Goal: Information Seeking & Learning: Learn about a topic

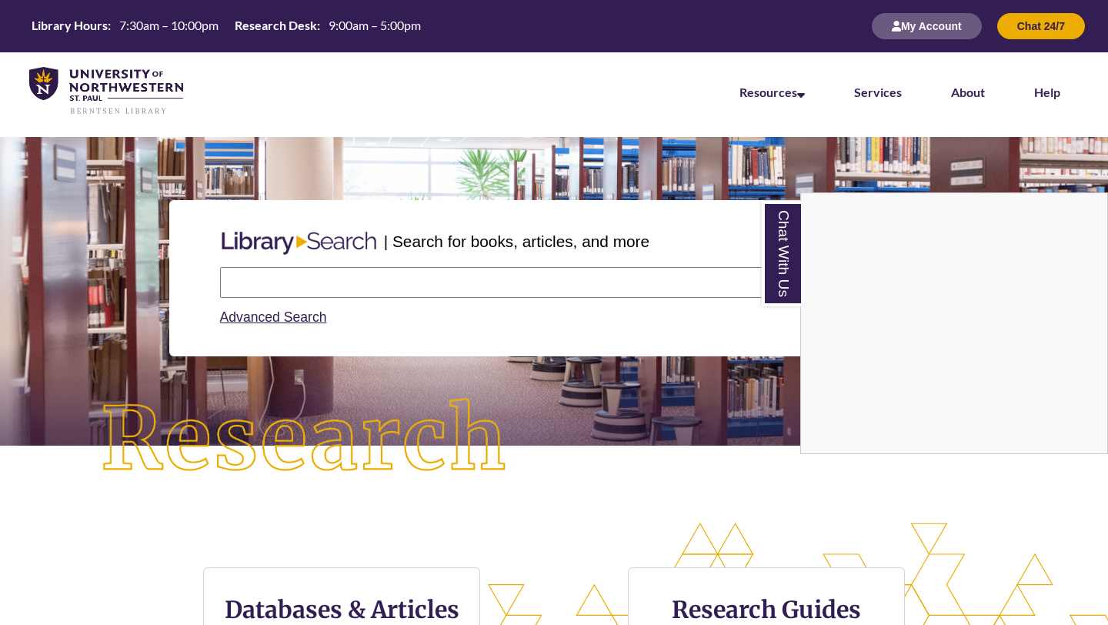
click at [291, 272] on div "Chat With Us" at bounding box center [554, 312] width 1108 height 625
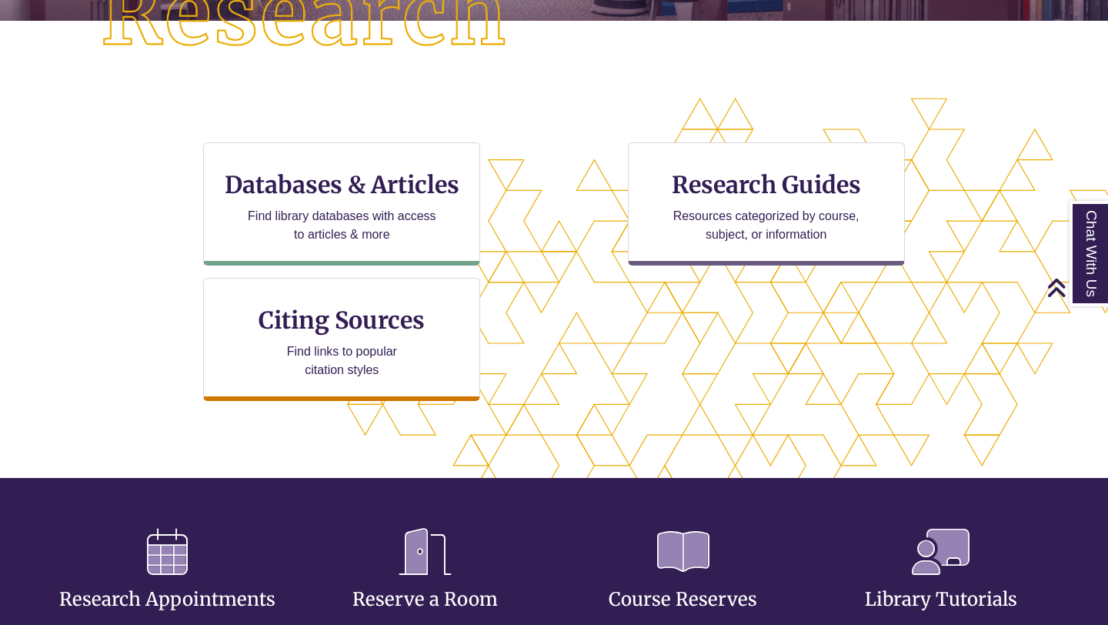
scroll to position [424, 0]
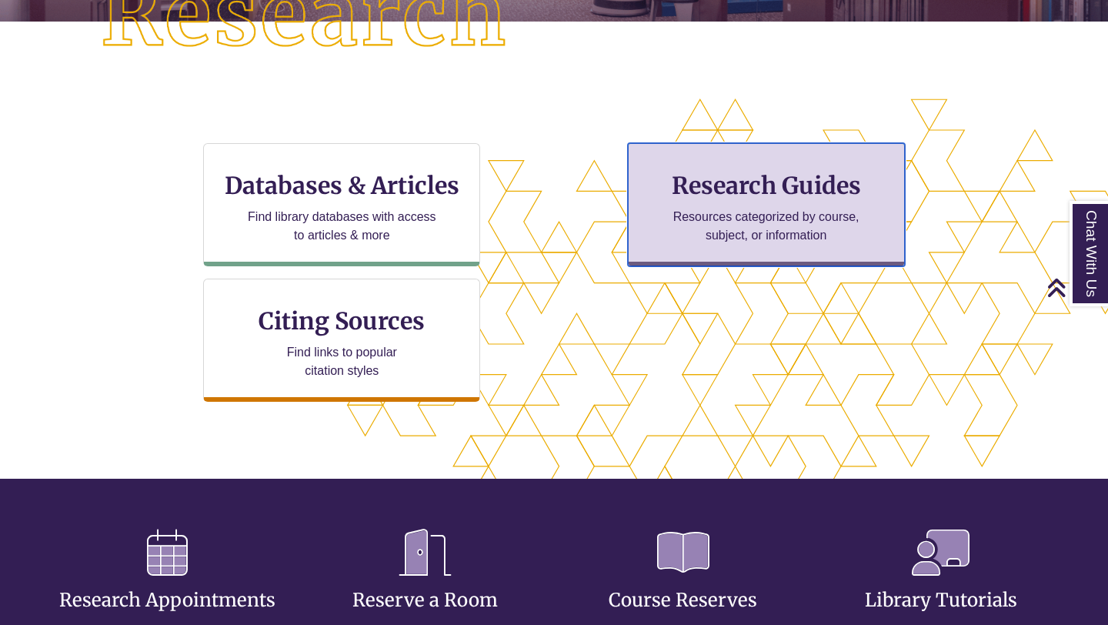
click at [776, 226] on p "Resources categorized by course, subject, or information" at bounding box center [766, 226] width 201 height 37
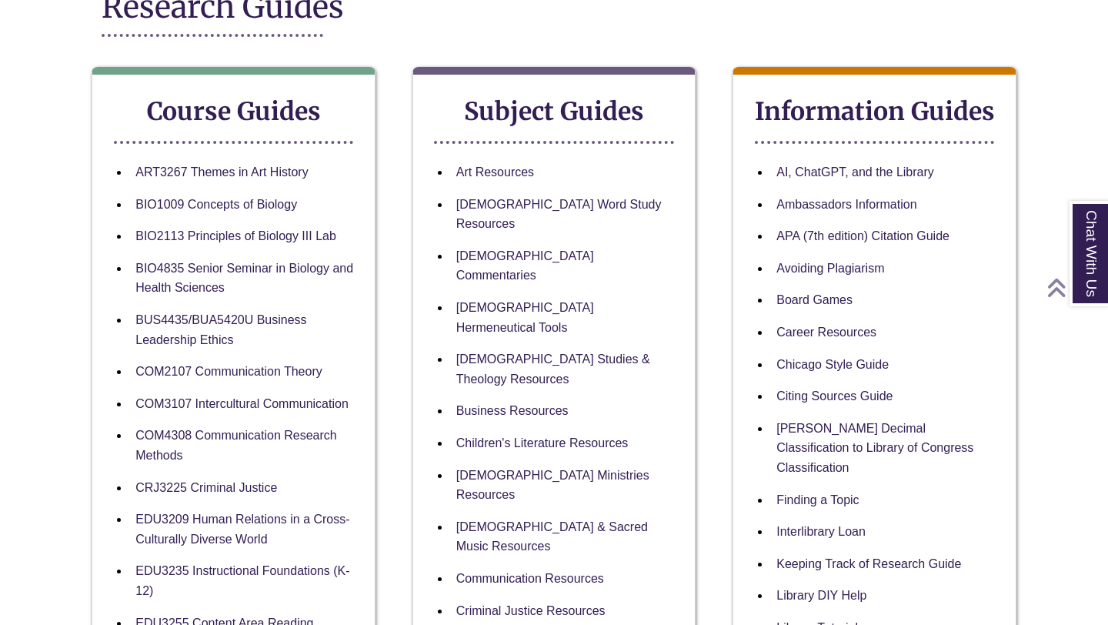
scroll to position [231, 0]
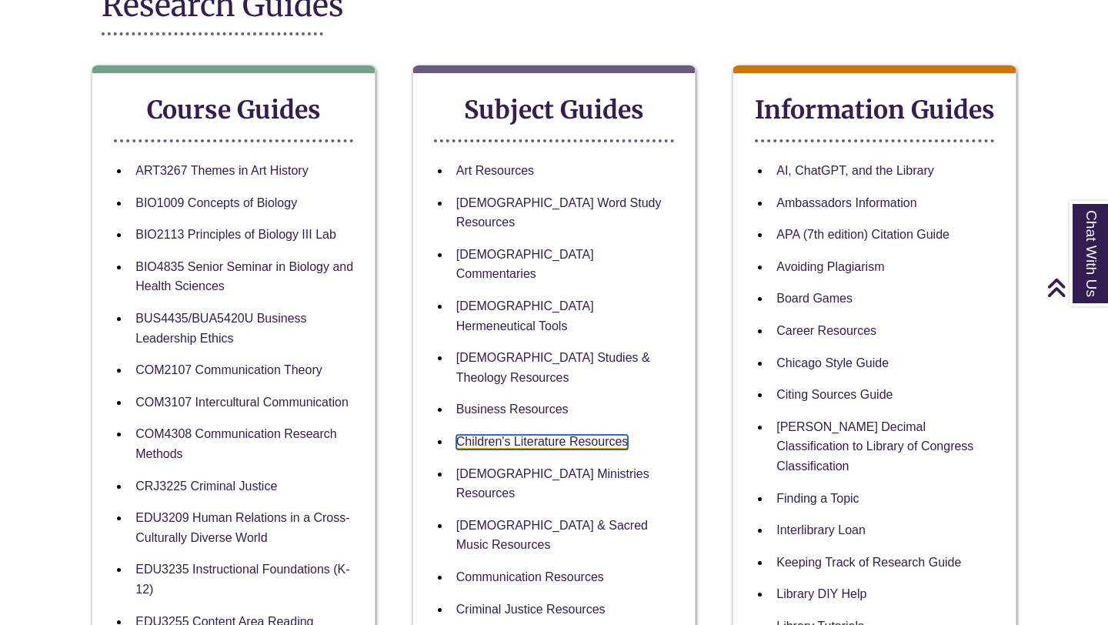
click at [617, 435] on link "Children's Literature Resources" at bounding box center [542, 442] width 172 height 15
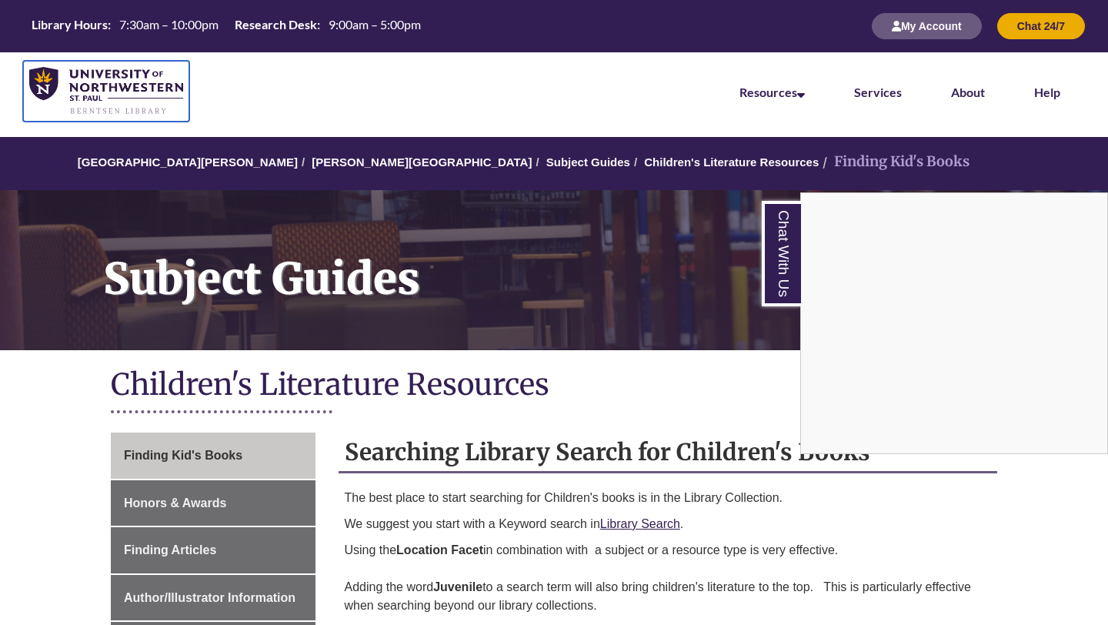
click at [113, 87] on img at bounding box center [106, 91] width 154 height 48
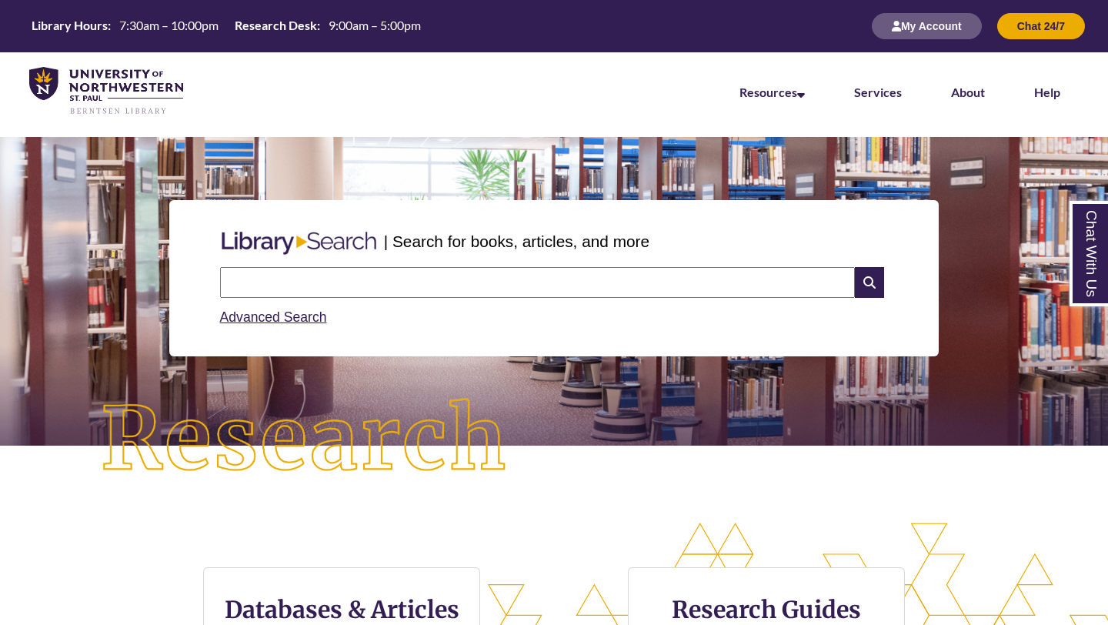
click at [412, 280] on input "text" at bounding box center [537, 282] width 635 height 31
type input "**********"
